Goal: Information Seeking & Learning: Learn about a topic

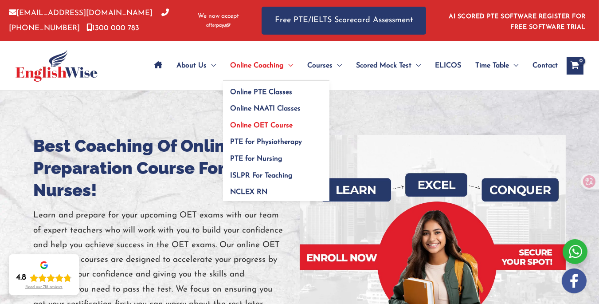
click at [263, 124] on span "Online OET Course" at bounding box center [261, 125] width 63 height 7
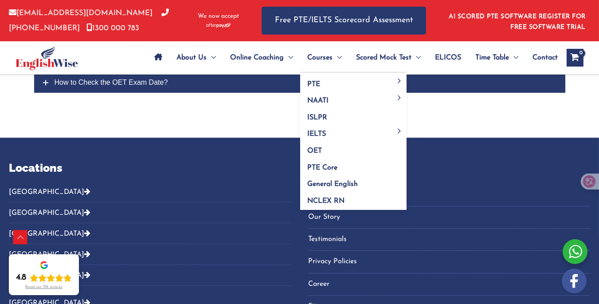
scroll to position [3737, 0]
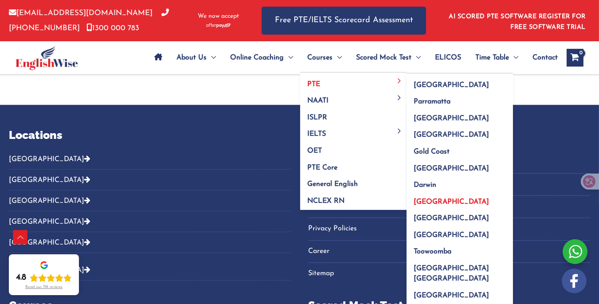
click at [438, 199] on span "[GEOGRAPHIC_DATA]" at bounding box center [451, 201] width 75 height 7
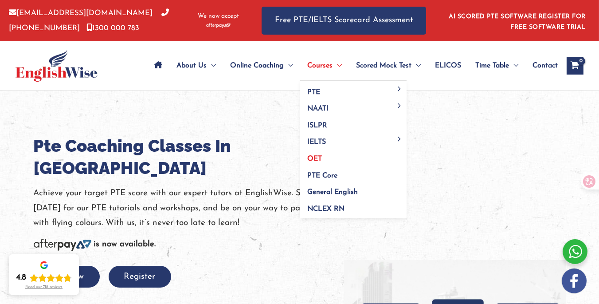
click at [335, 157] on link "OET" at bounding box center [353, 156] width 106 height 17
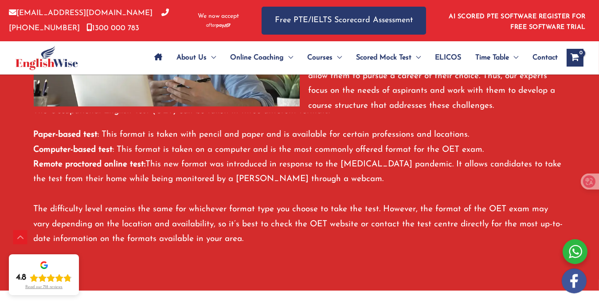
scroll to position [268, 0]
